Goal: Check status: Check status

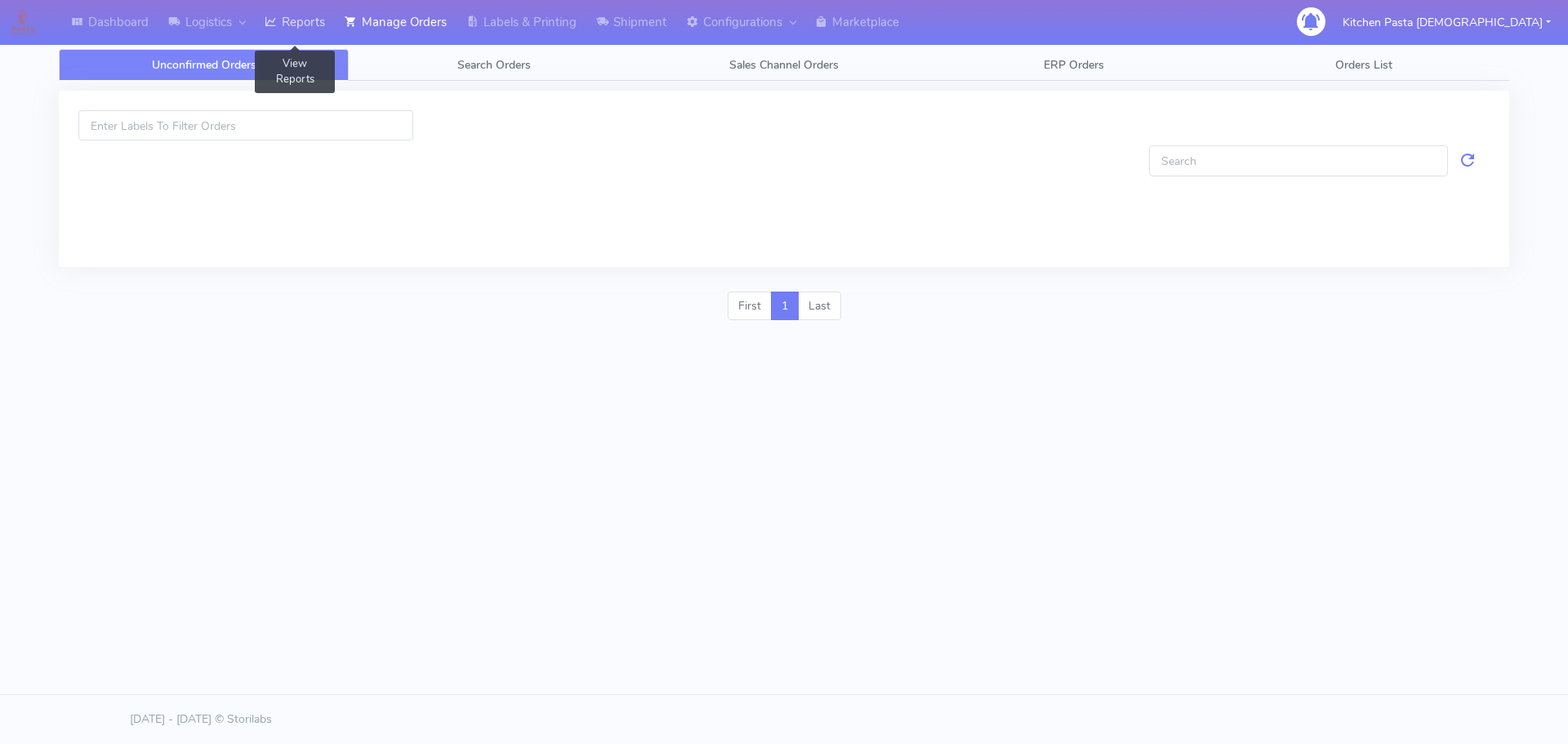
click at [303, 16] on link "Reports" at bounding box center [295, 22] width 80 height 45
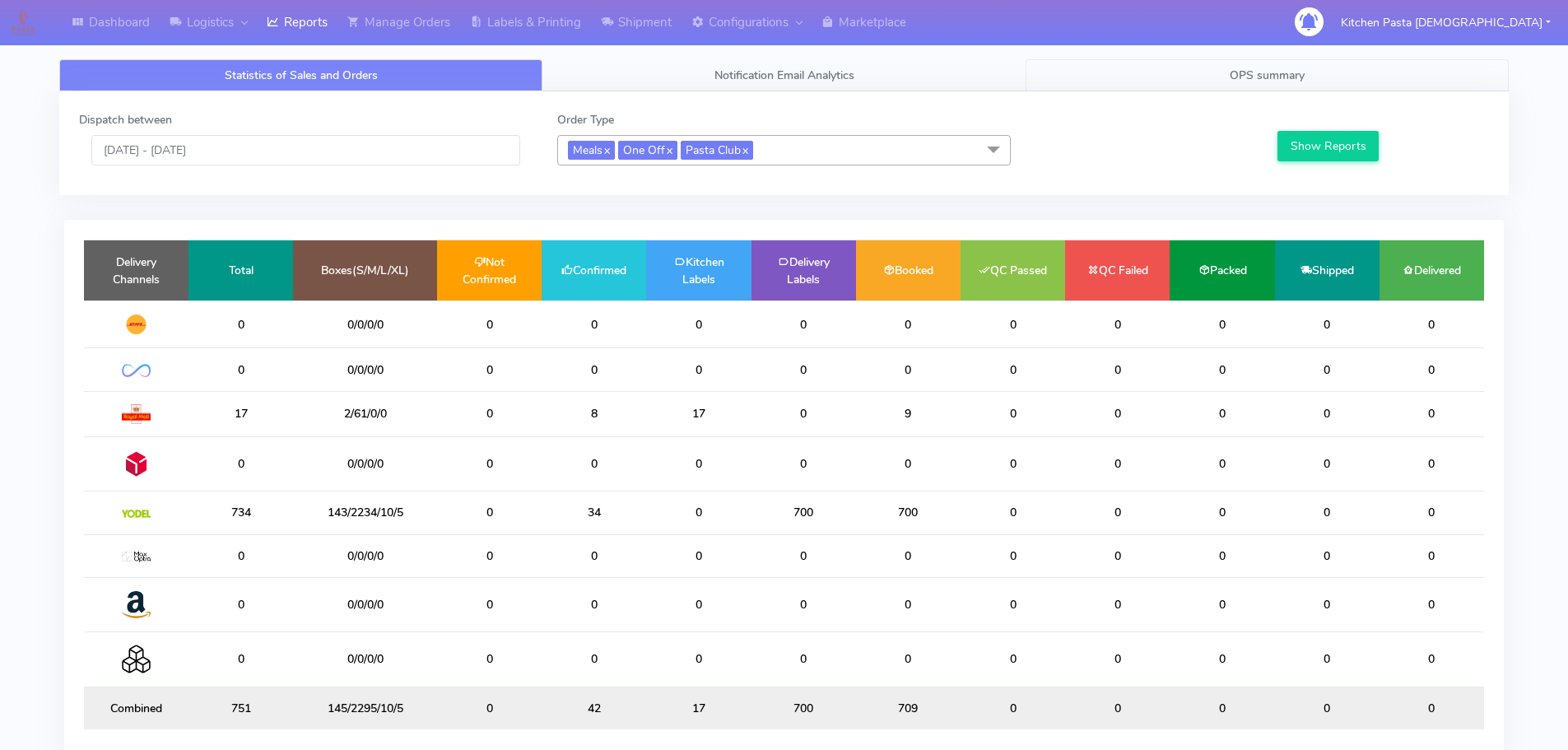
click at [1201, 61] on link "OPS summary" at bounding box center [1267, 76] width 483 height 32
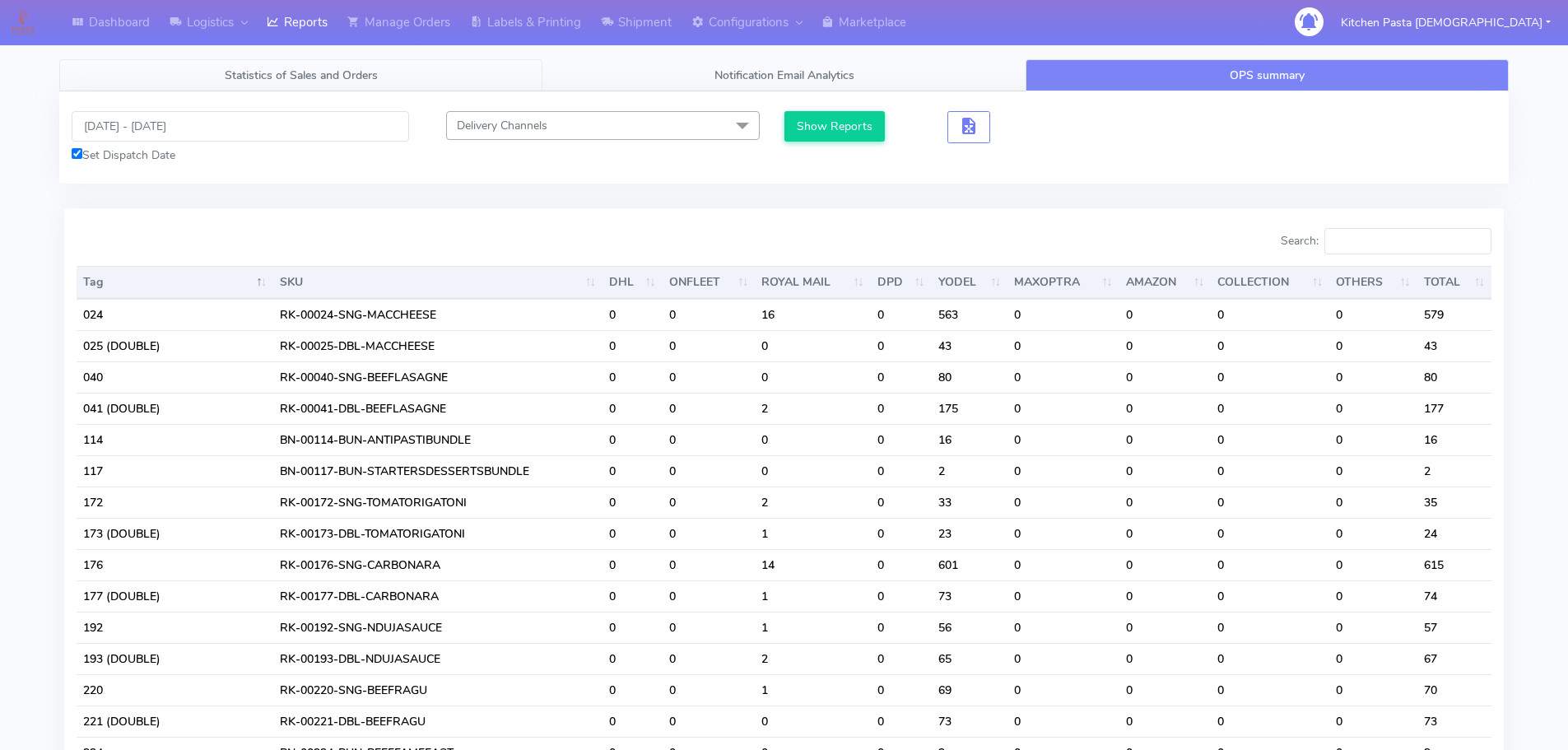
click at [316, 68] on span "Statistics of Sales and Orders" at bounding box center [302, 76] width 153 height 16
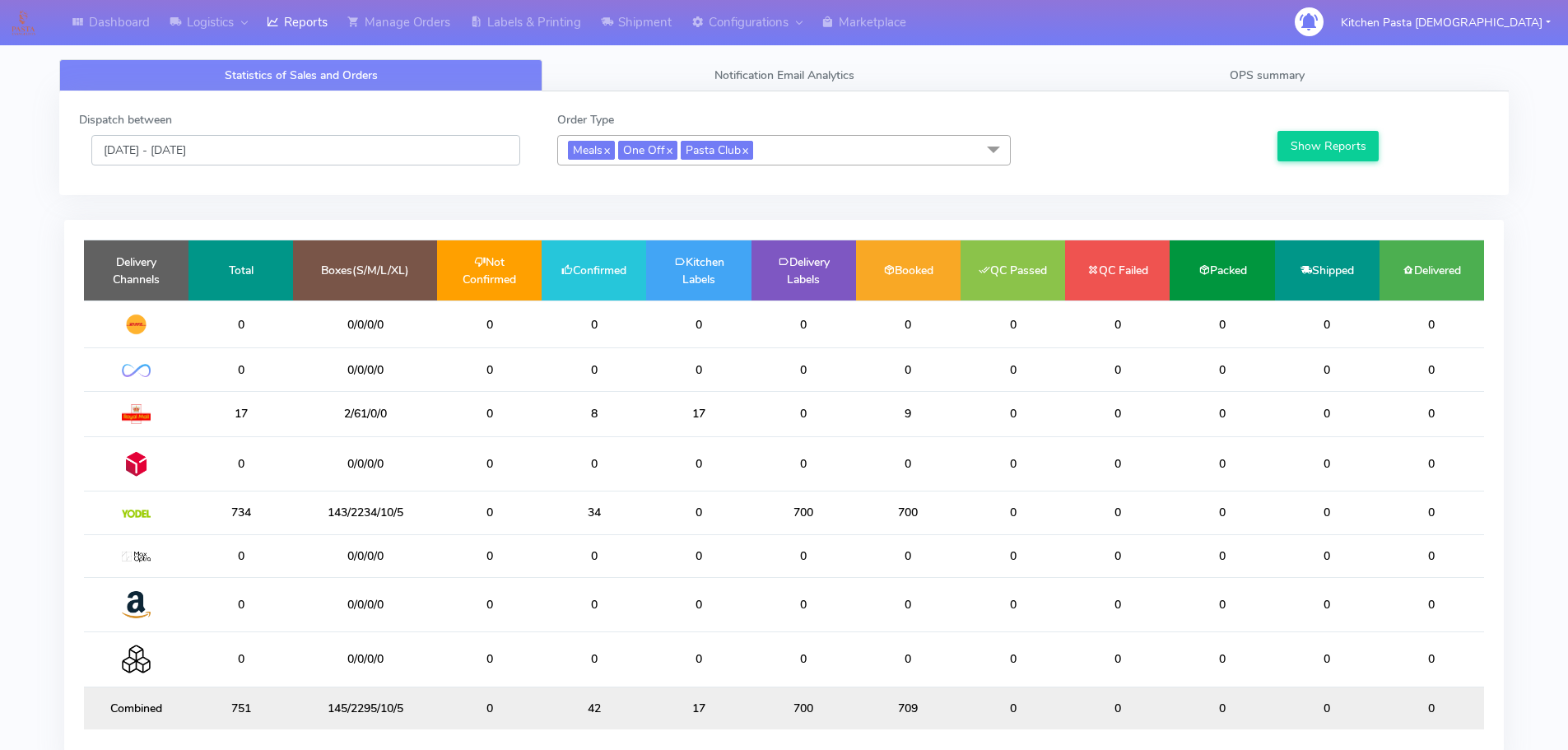
drag, startPoint x: 211, startPoint y: 138, endPoint x: 206, endPoint y: 161, distance: 23.5
click at [211, 141] on input "[DATE] - [DATE]" at bounding box center [306, 150] width 429 height 30
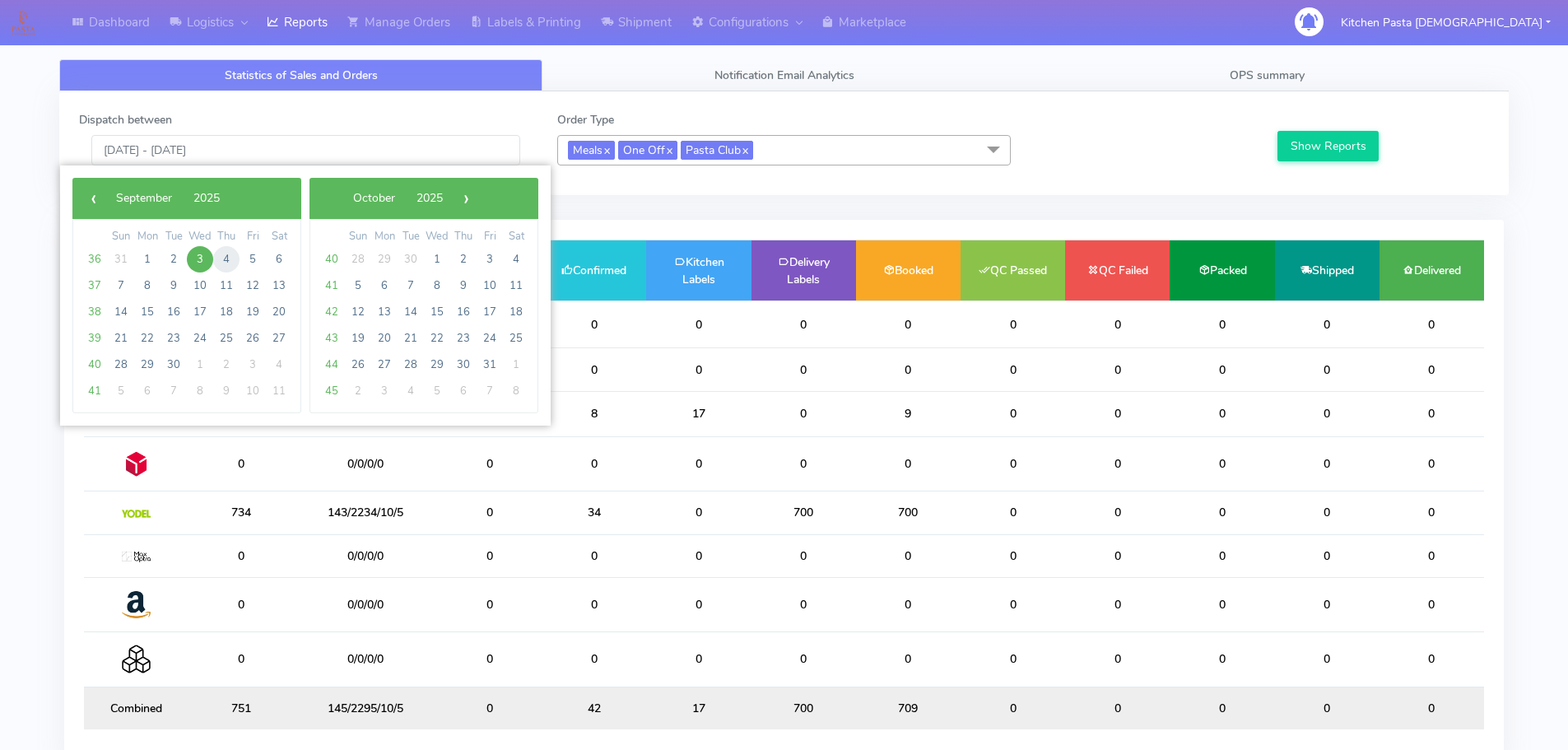
click at [238, 262] on span "4" at bounding box center [227, 260] width 27 height 27
type input "[DATE] - [DATE]"
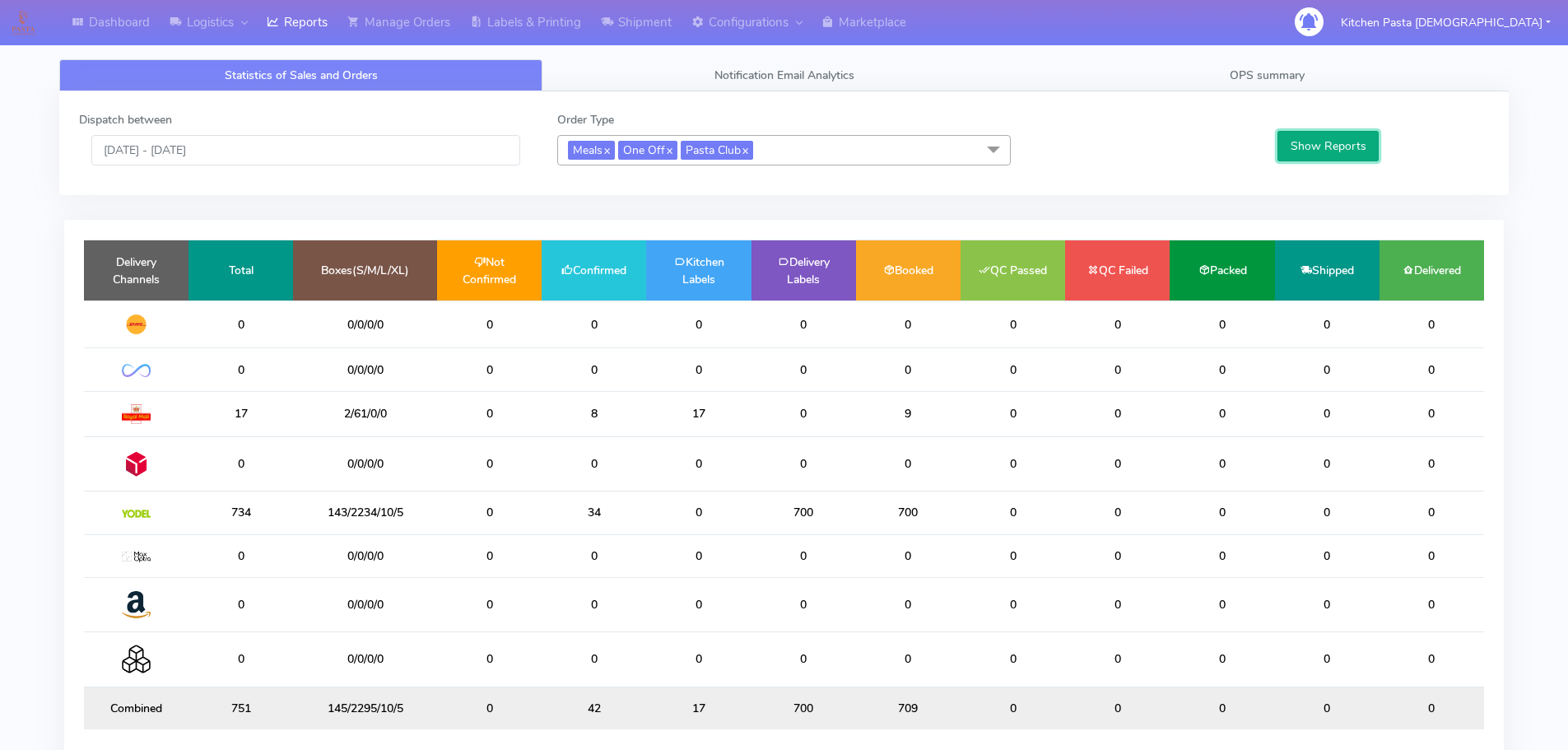
click at [1298, 154] on button "Show Reports" at bounding box center [1329, 146] width 101 height 30
click at [1309, 73] on link "OPS summary" at bounding box center [1267, 76] width 483 height 32
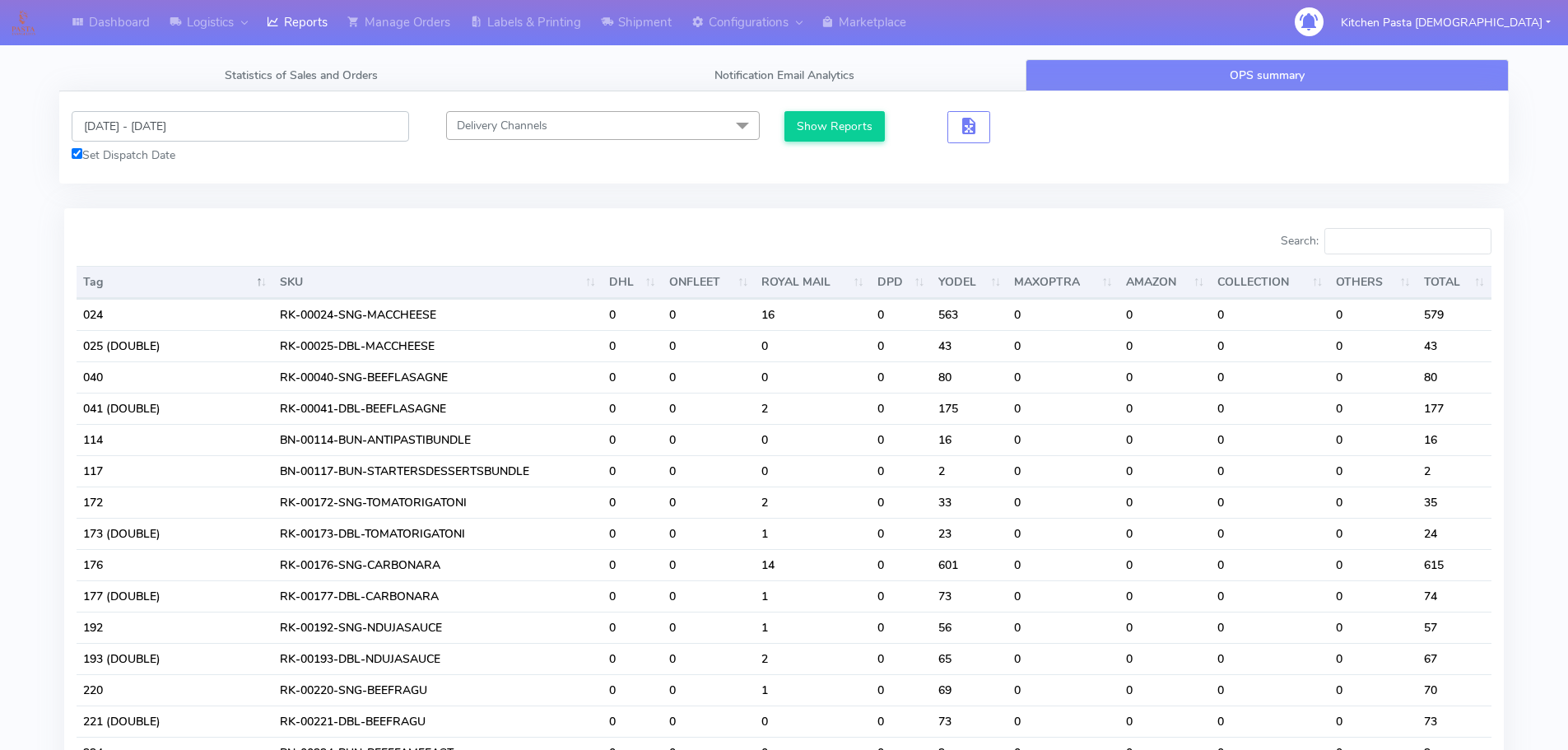
click at [165, 130] on input "[DATE] - [DATE]" at bounding box center [239, 126] width 337 height 30
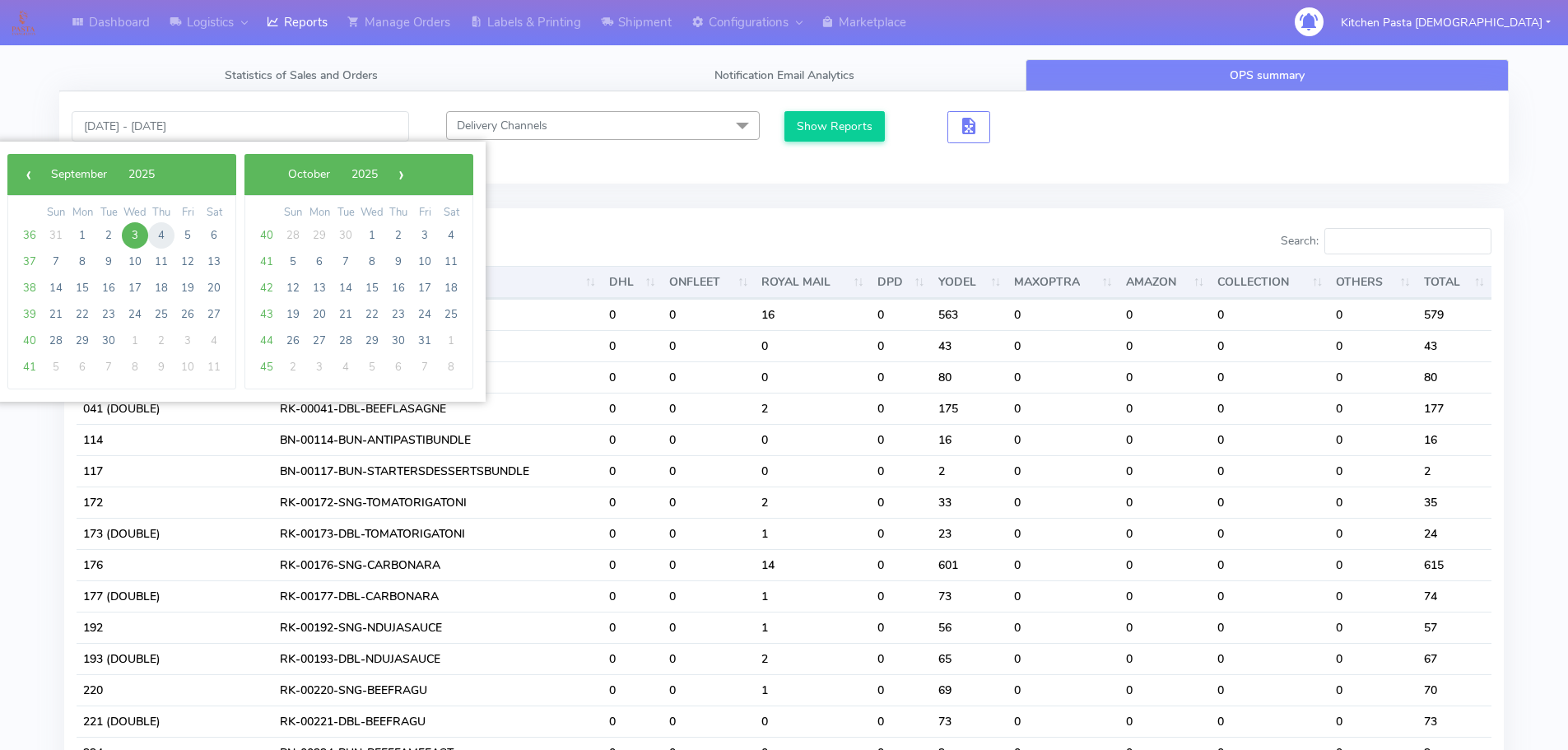
click at [159, 238] on span "4" at bounding box center [162, 236] width 27 height 27
type input "[DATE] - [DATE]"
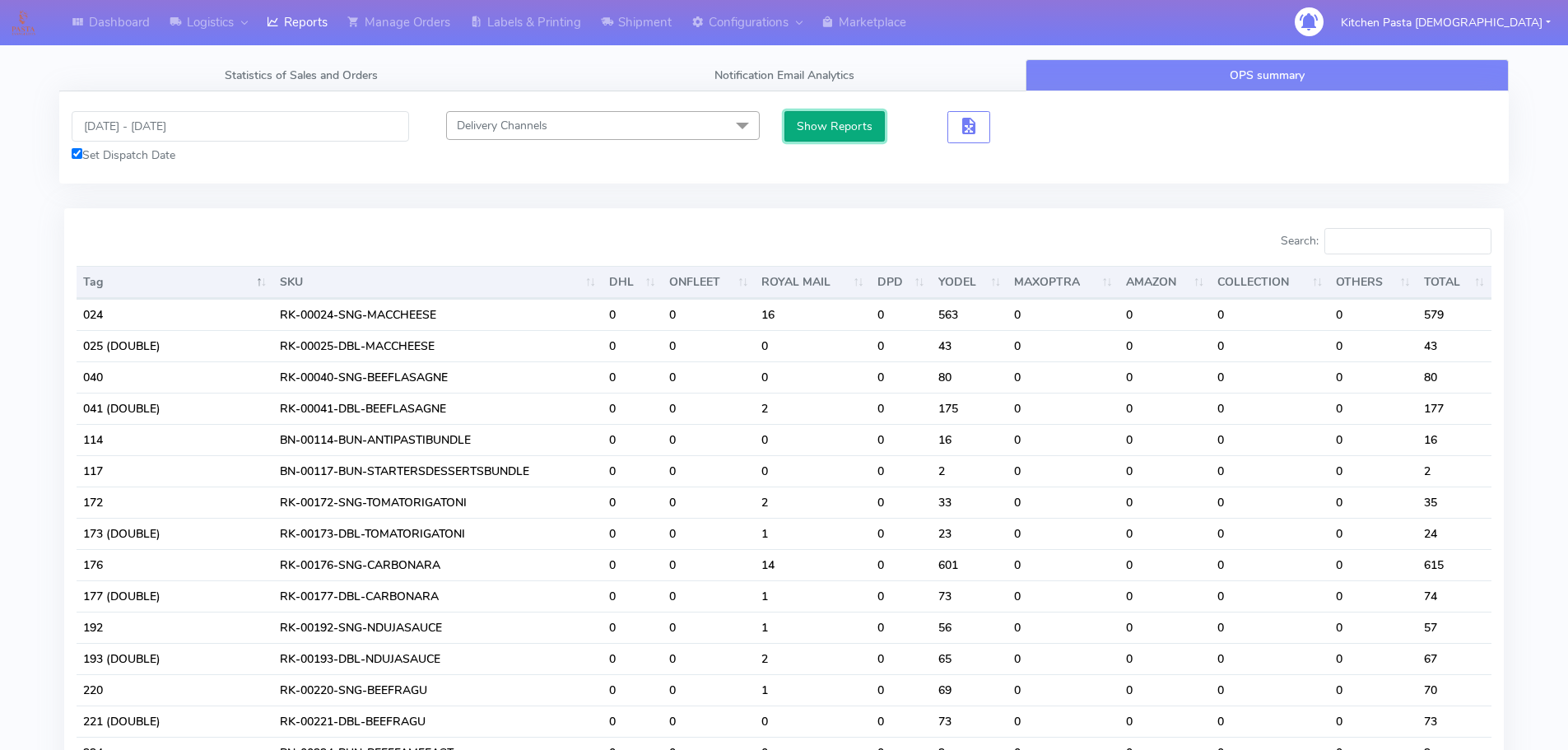
click at [814, 125] on button "Show Reports" at bounding box center [836, 126] width 101 height 30
click at [1415, 246] on input "Search:" at bounding box center [1409, 241] width 167 height 27
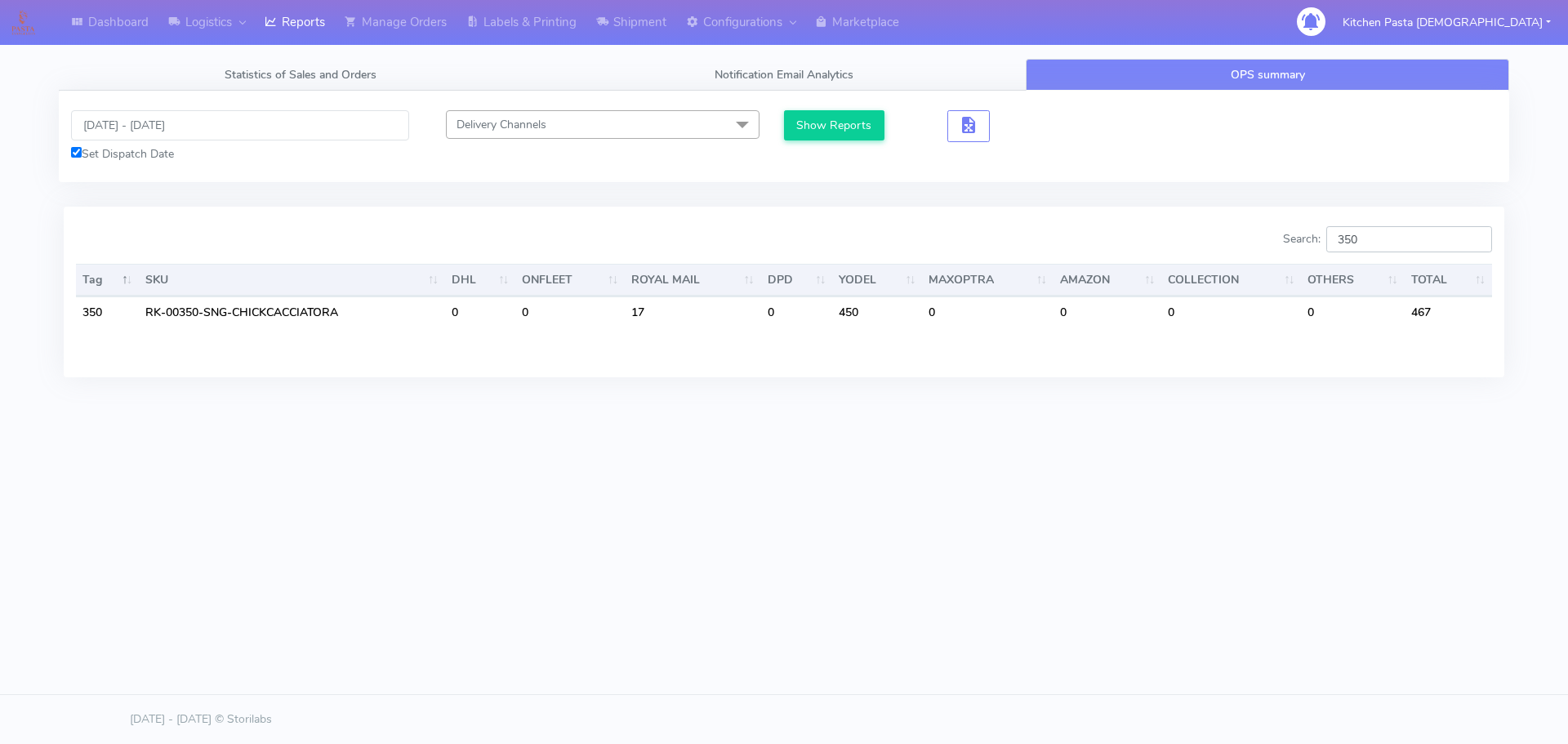
type input "350"
